Goal: Information Seeking & Learning: Find specific fact

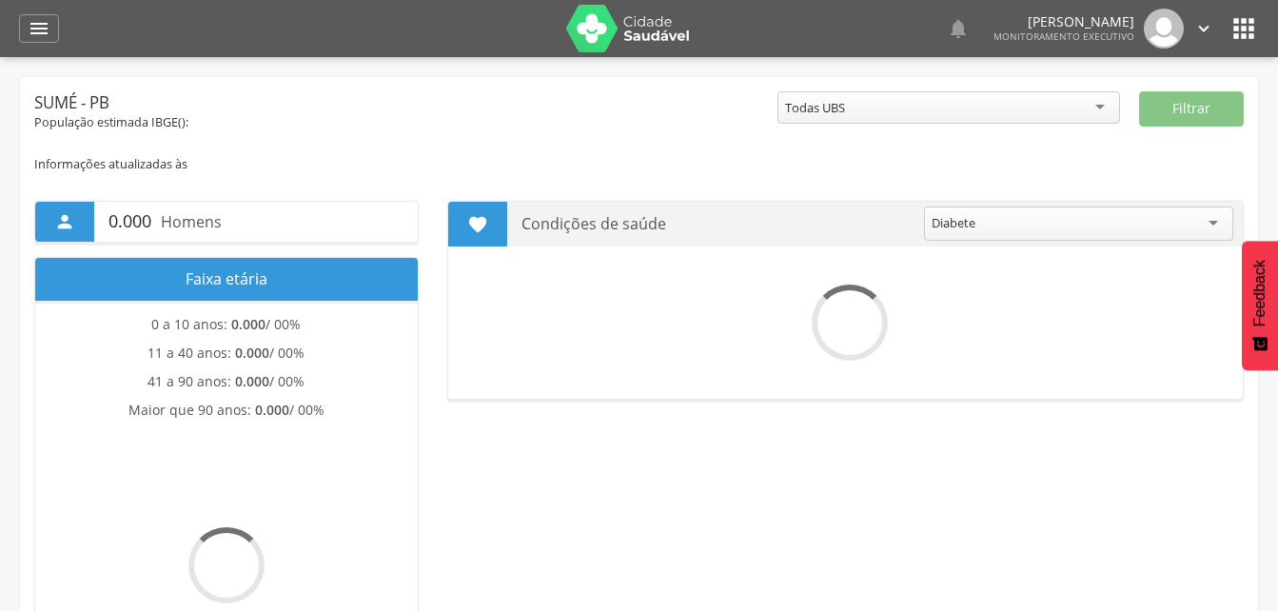
click at [36, 35] on icon "" at bounding box center [39, 28] width 23 height 23
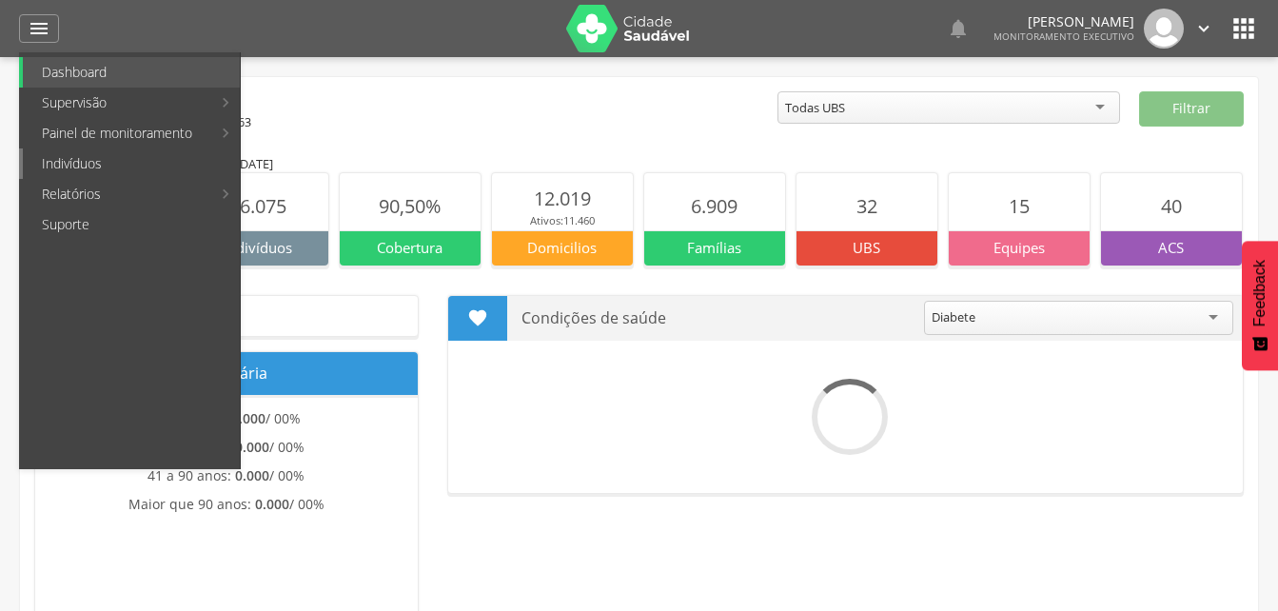
click at [67, 165] on link "Indivíduos" at bounding box center [131, 163] width 217 height 30
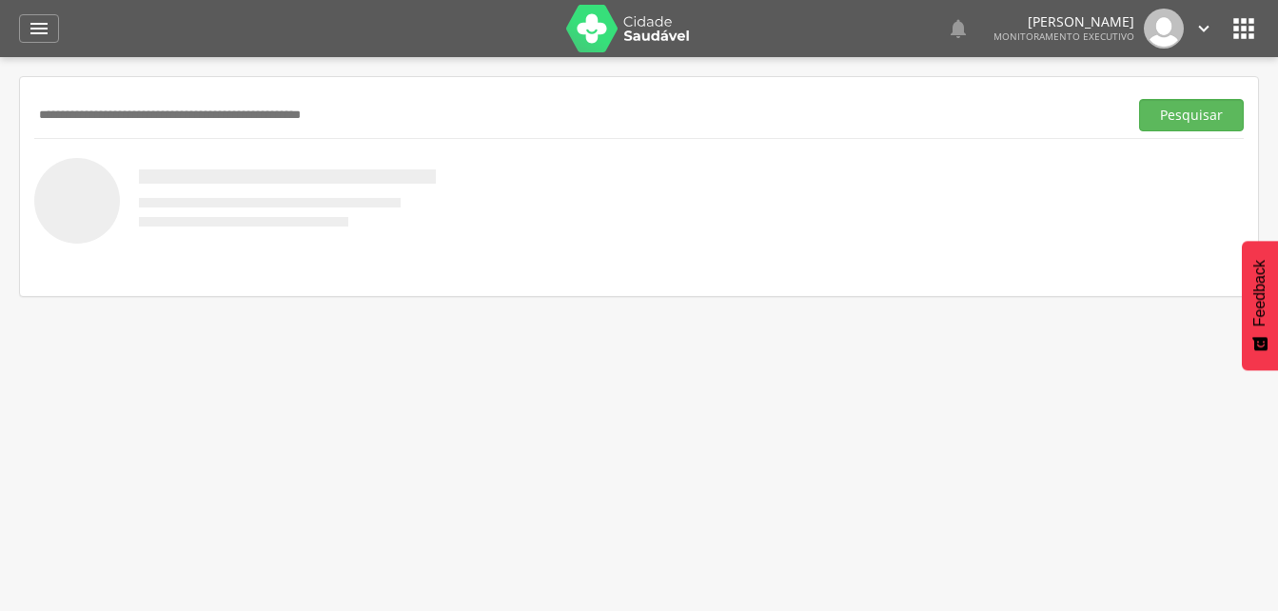
click at [63, 108] on input "text" at bounding box center [577, 115] width 1086 height 32
type input "**********"
click at [1163, 117] on button "Pesquisar" at bounding box center [1191, 115] width 105 height 32
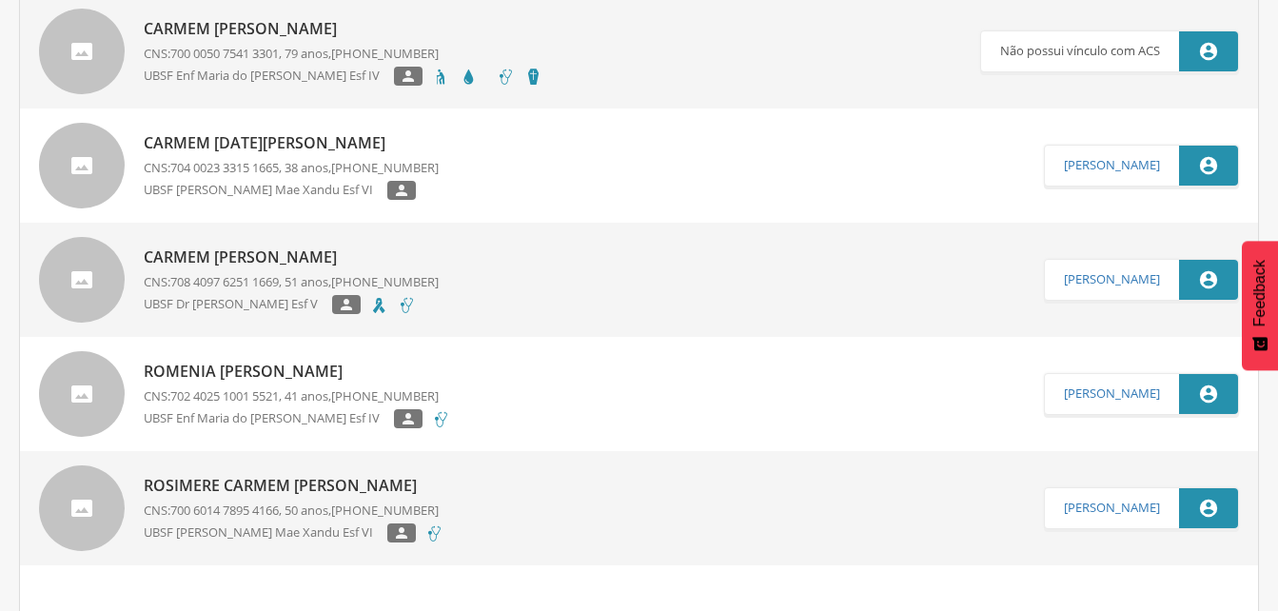
scroll to position [723, 0]
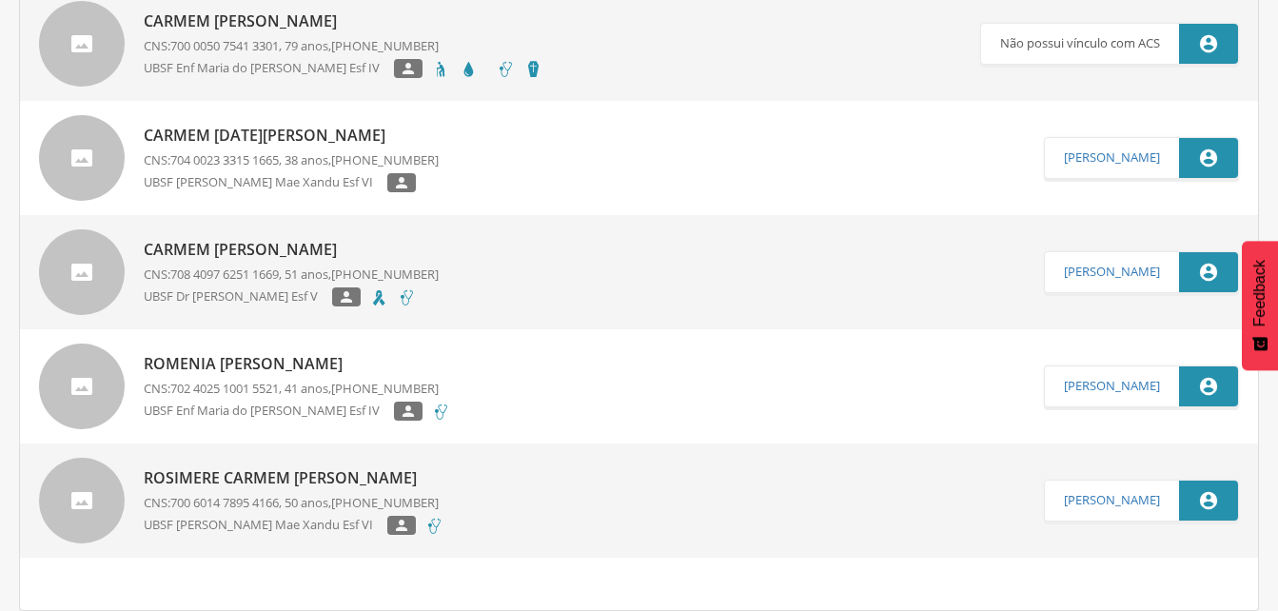
click at [327, 371] on p "Romenia [PERSON_NAME]" at bounding box center [297, 364] width 306 height 22
type input "**********"
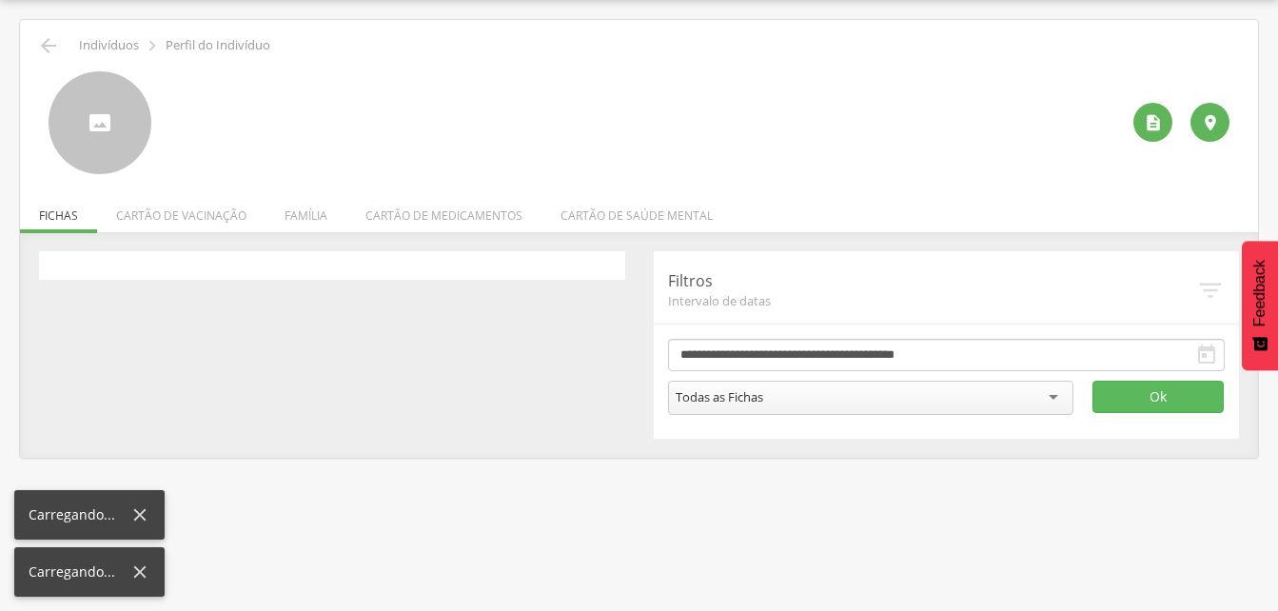
scroll to position [57, 0]
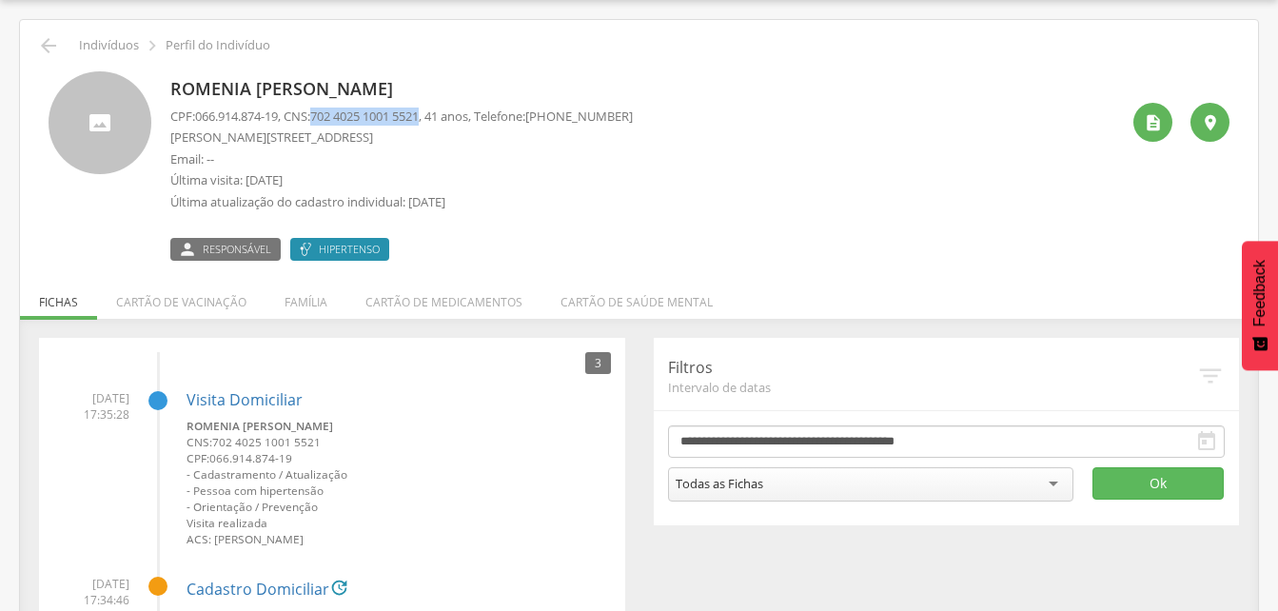
drag, startPoint x: 321, startPoint y: 112, endPoint x: 438, endPoint y: 115, distance: 117.1
click at [438, 115] on p "CPF: 066.914.874-19 , CNS: [PHONE_NUMBER] , 41 anos, Telefone: [PHONE_NUMBER]" at bounding box center [401, 117] width 462 height 18
drag, startPoint x: 438, startPoint y: 115, endPoint x: 426, endPoint y: 115, distance: 11.4
copy p "702 4025 1001 5521"
click at [305, 308] on li "Família" at bounding box center [305, 297] width 81 height 45
